Goal: Information Seeking & Learning: Find specific fact

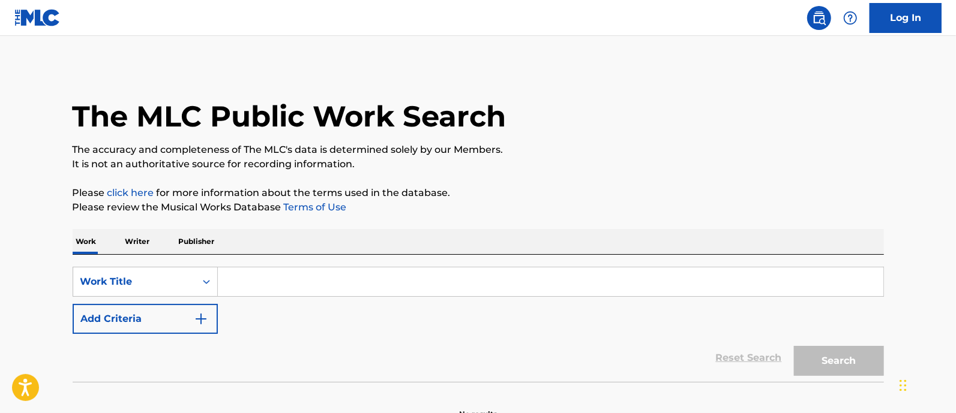
click at [410, 271] on input "Search Form" at bounding box center [550, 282] width 665 height 29
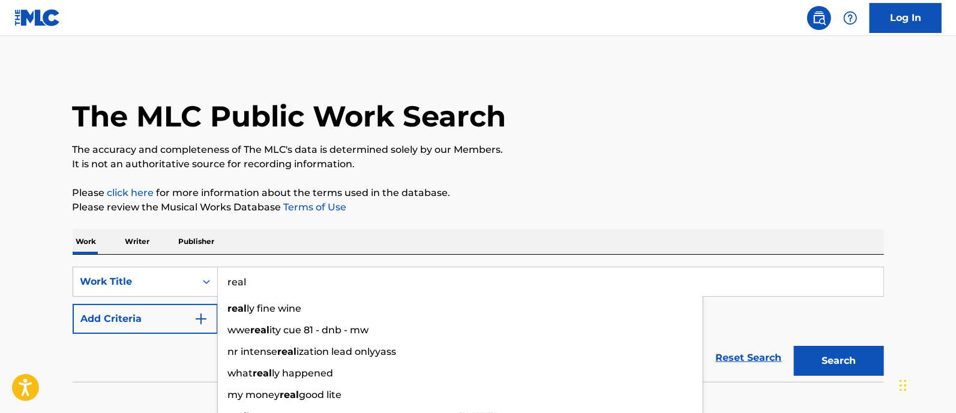
type input "real"
click at [206, 316] on img "Search Form" at bounding box center [201, 319] width 14 height 14
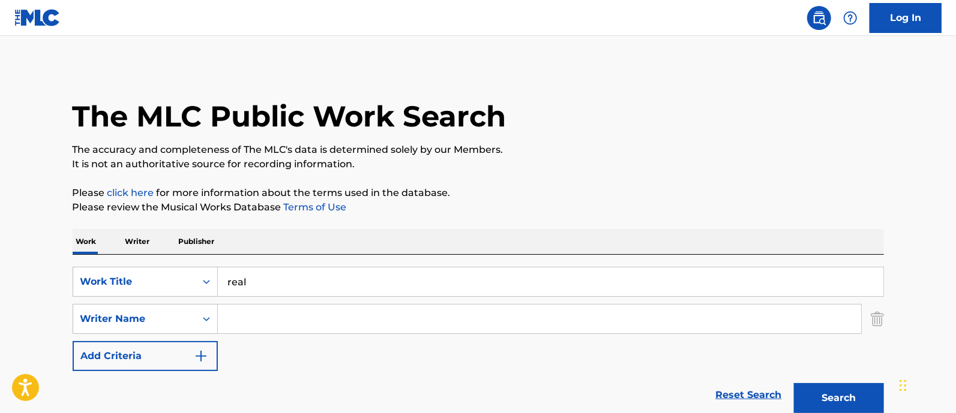
click at [295, 315] on input "Search Form" at bounding box center [539, 319] width 643 height 29
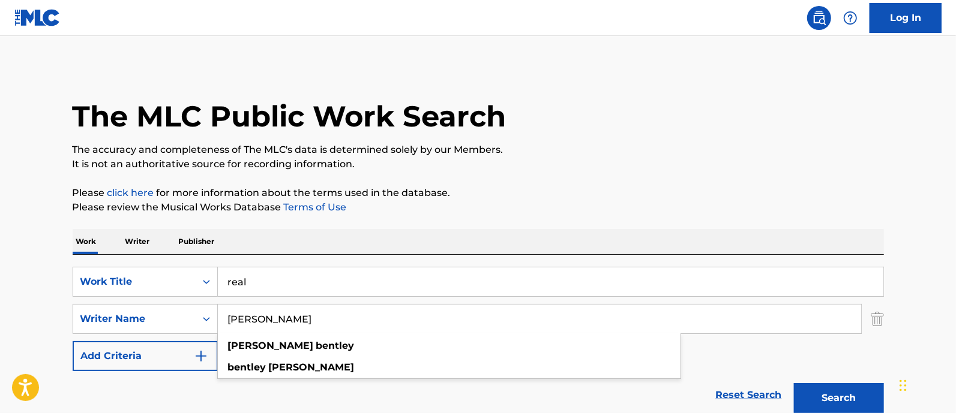
type input "[PERSON_NAME]"
click at [794, 383] on button "Search" at bounding box center [839, 398] width 90 height 30
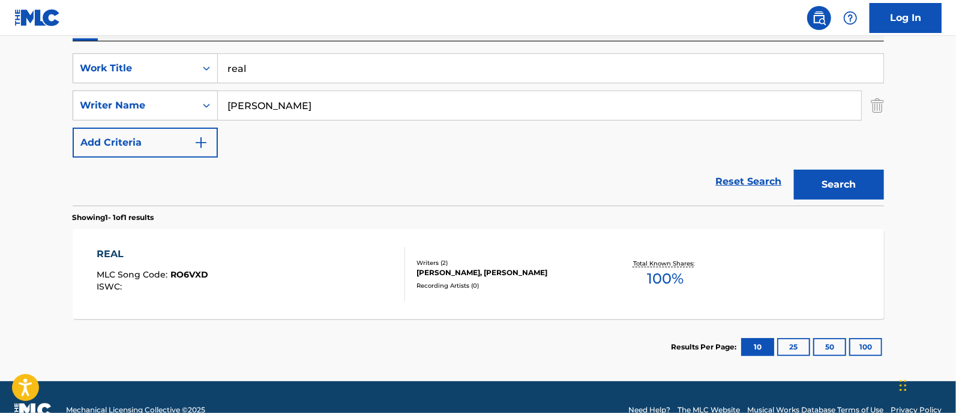
scroll to position [239, 0]
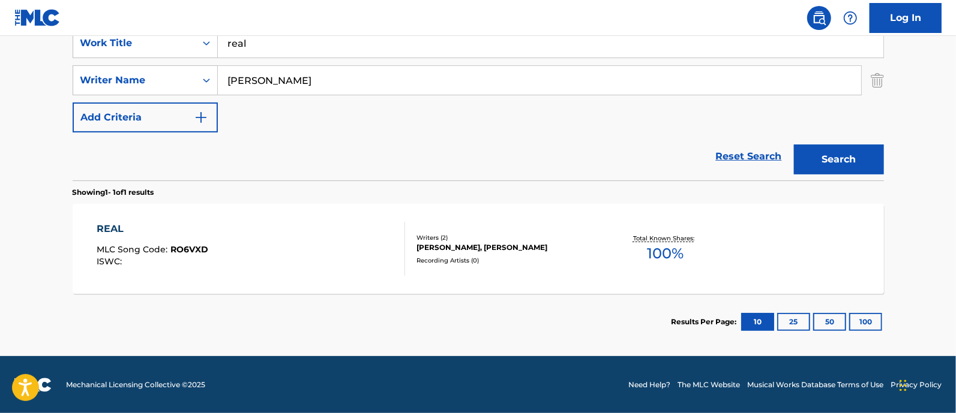
click at [301, 268] on div "REAL MLC Song Code : RO6VXD ISWC :" at bounding box center [251, 249] width 308 height 54
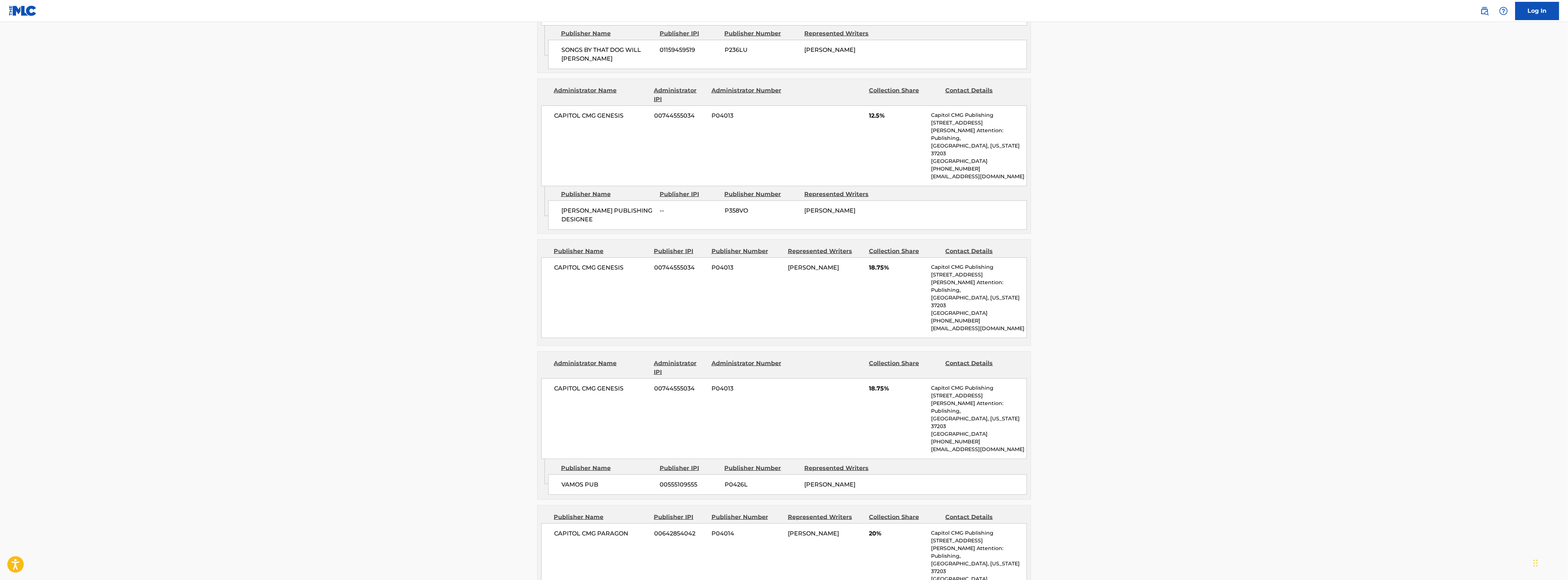
scroll to position [456, 0]
